Goal: Navigation & Orientation: Understand site structure

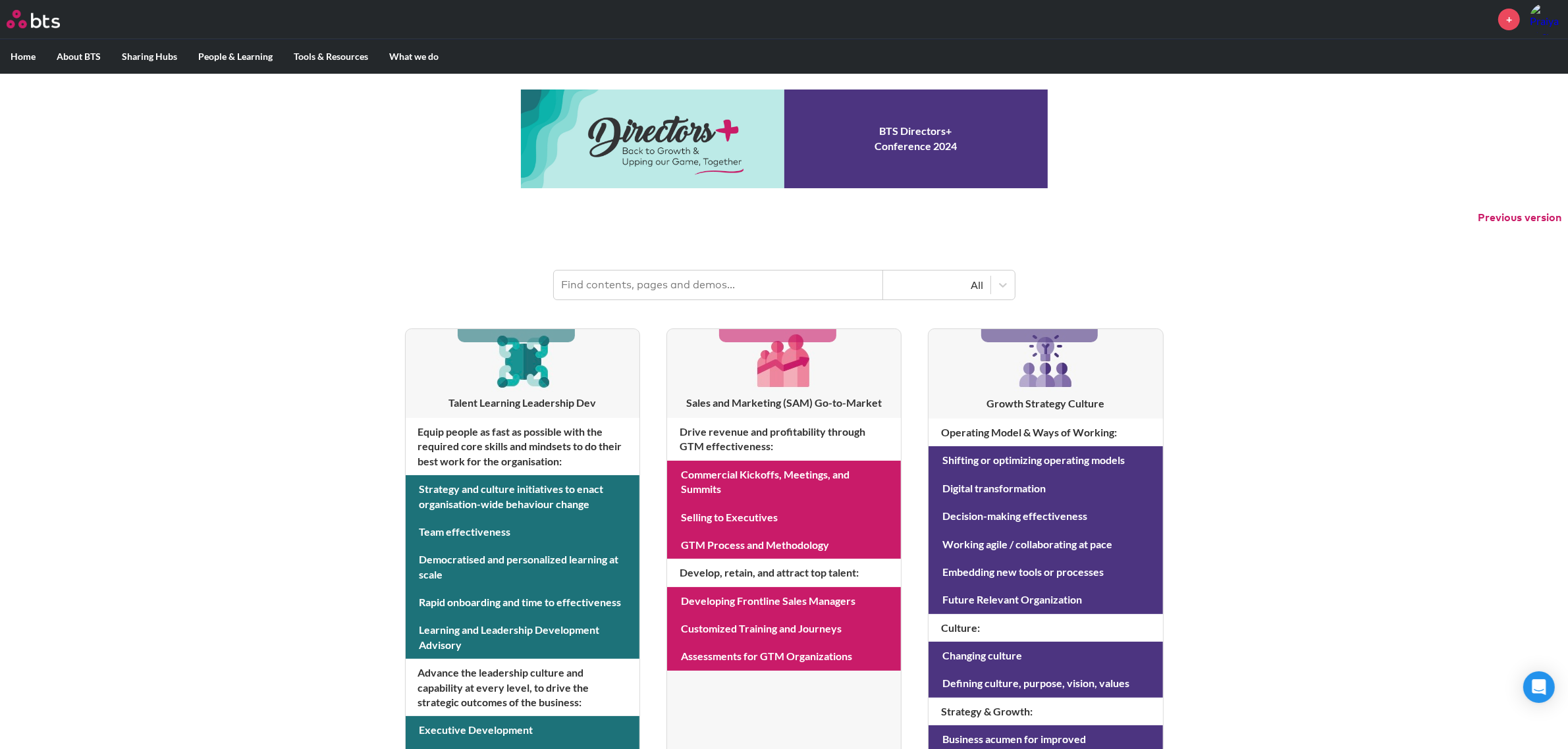
click at [380, 245] on header "All" at bounding box center [784, 278] width 1568 height 69
click at [387, 211] on p "Previous version" at bounding box center [784, 217] width 1568 height 28
click at [356, 238] on div "MENU + Home About BTS Who we are How we work: Policies, Toolkits and Guidance I…" at bounding box center [784, 563] width 1568 height 1127
click at [313, 163] on div "MENU + Home About BTS Who we are How we work: Policies, Toolkits and Guidance I…" at bounding box center [784, 563] width 1568 height 1127
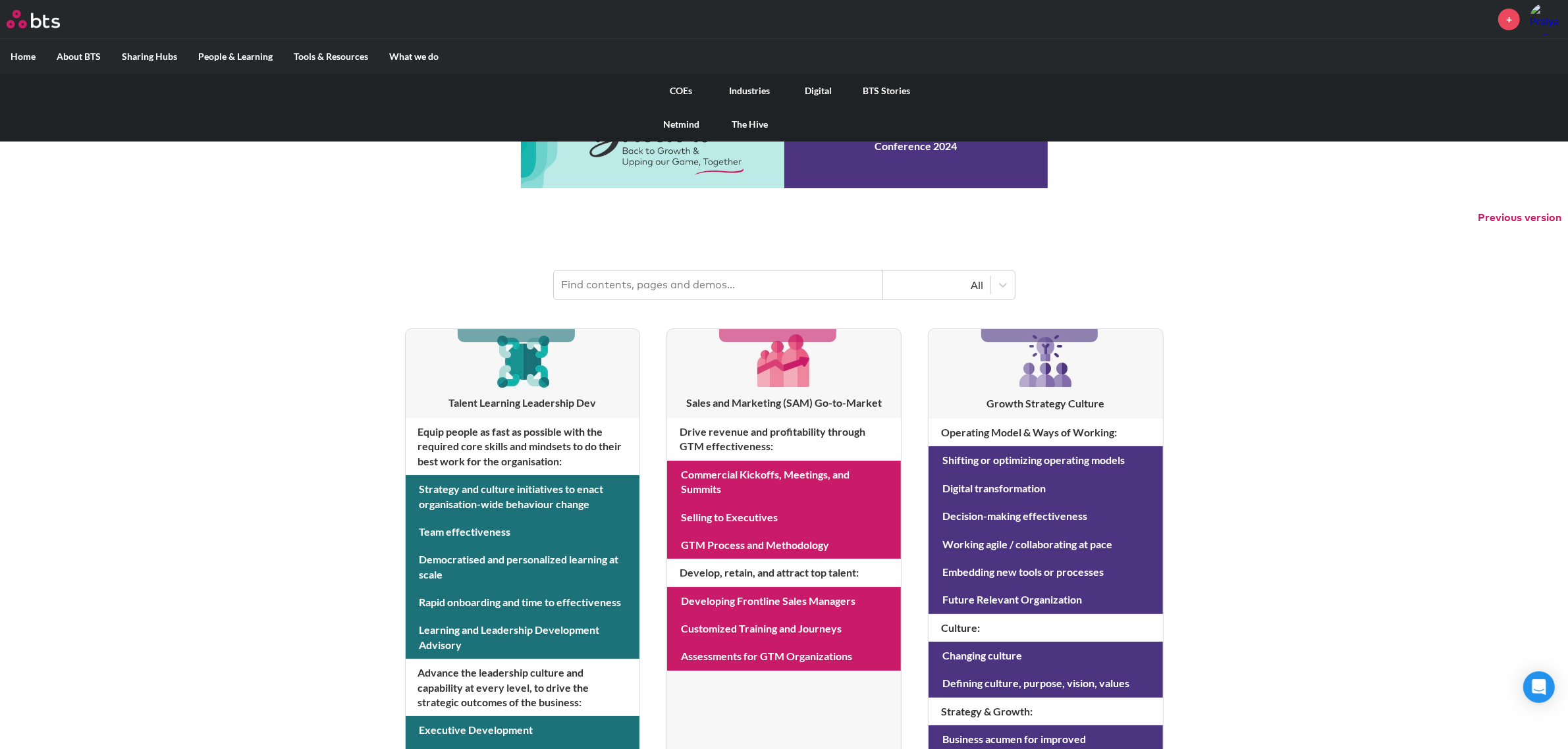
click at [756, 91] on link "Industries" at bounding box center [750, 91] width 69 height 34
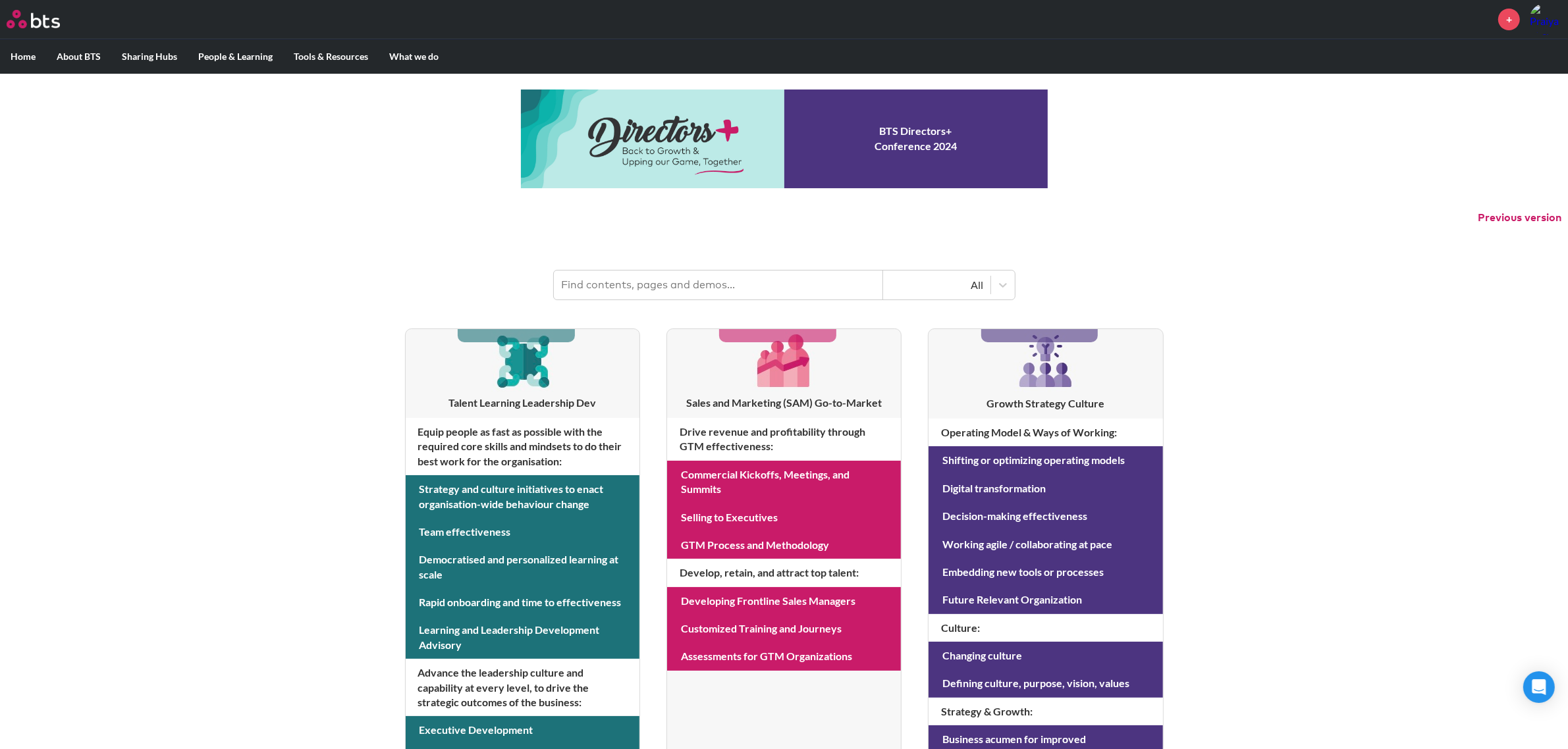
click at [422, 128] on div "MENU + Home About BTS Who we are How we work: Policies, Toolkits and Guidance I…" at bounding box center [784, 563] width 1568 height 1127
